Goal: Find specific page/section

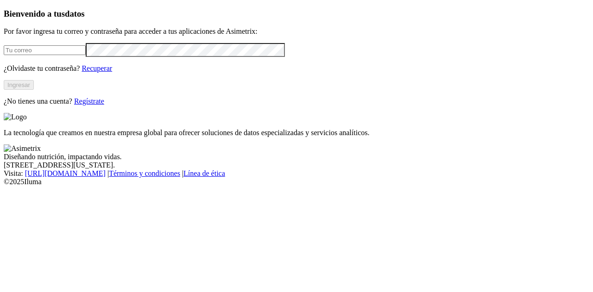
type input "[PERSON_NAME][EMAIL_ADDRESS][PERSON_NAME][DOMAIN_NAME]"
click at [34, 90] on button "Ingresar" at bounding box center [19, 85] width 30 height 10
